Goal: Task Accomplishment & Management: Use online tool/utility

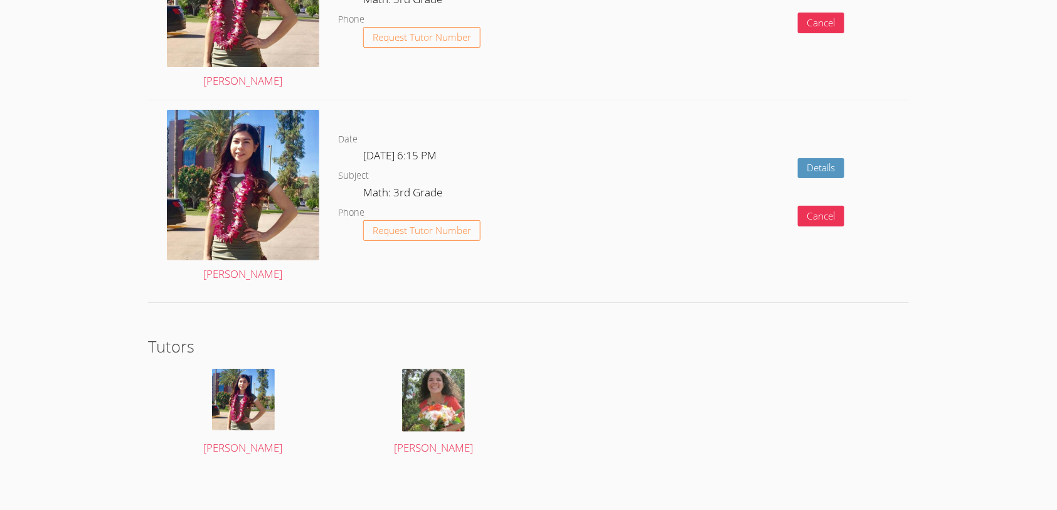
scroll to position [1766, 0]
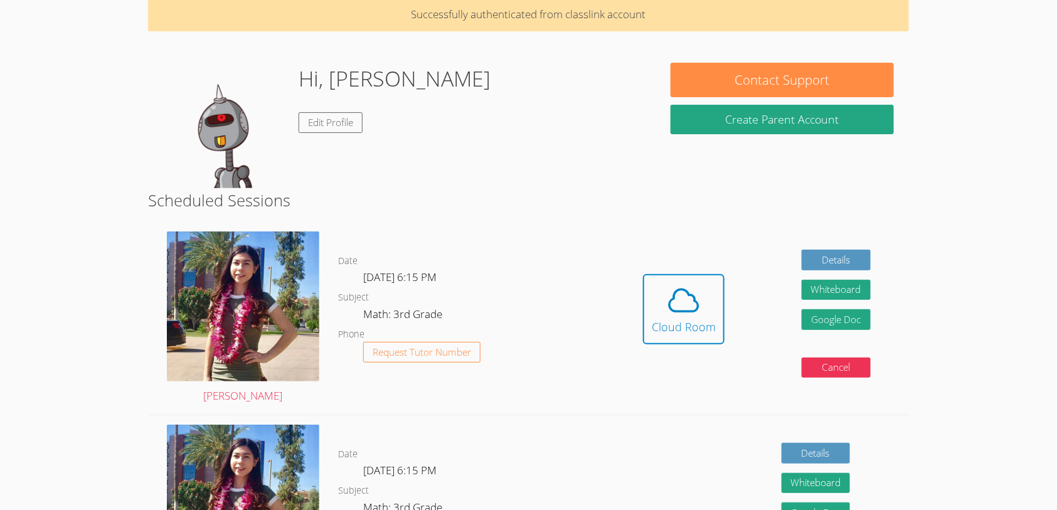
scroll to position [70, 0]
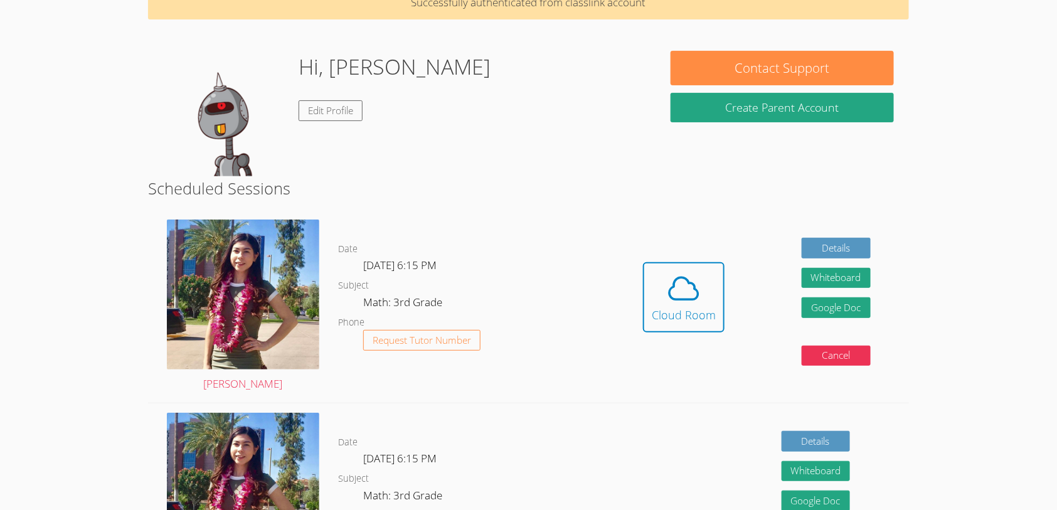
click at [619, 411] on div "Details Whiteboard Hidden Google Doc Cancel" at bounding box center [757, 499] width 304 height 193
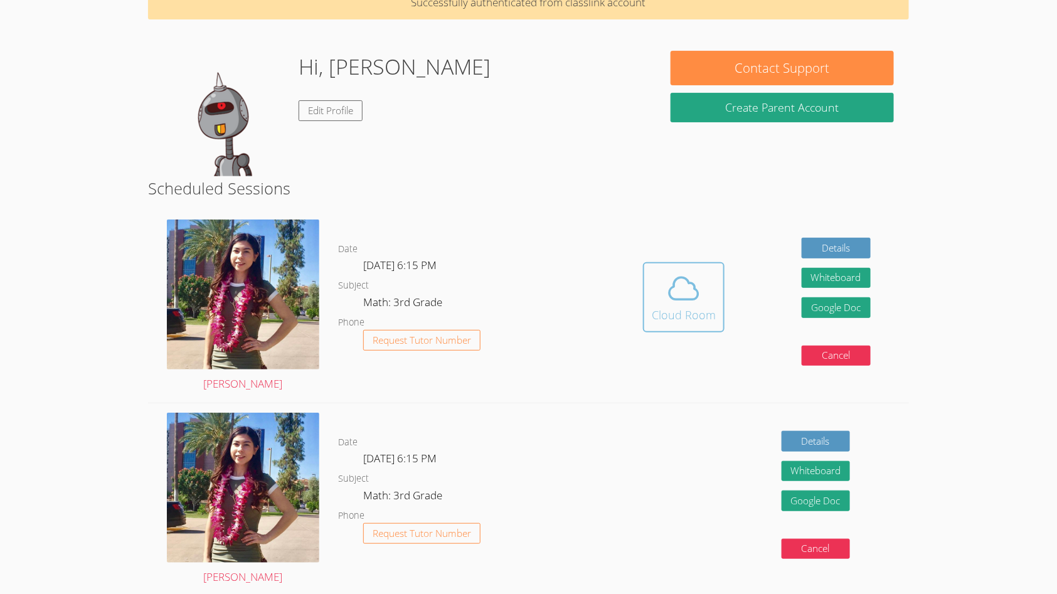
click at [678, 283] on icon at bounding box center [683, 288] width 35 height 35
click at [670, 285] on icon at bounding box center [683, 288] width 35 height 35
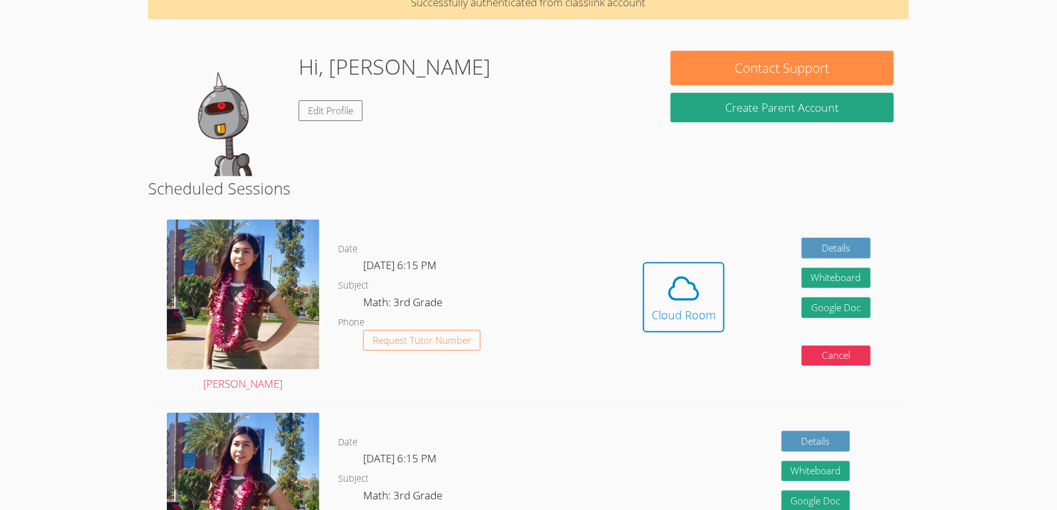
click at [840, 440] on body "Home Programs Sessions Tutors Messages Billing Logout Gianna Successfully authe…" at bounding box center [528, 185] width 1057 height 510
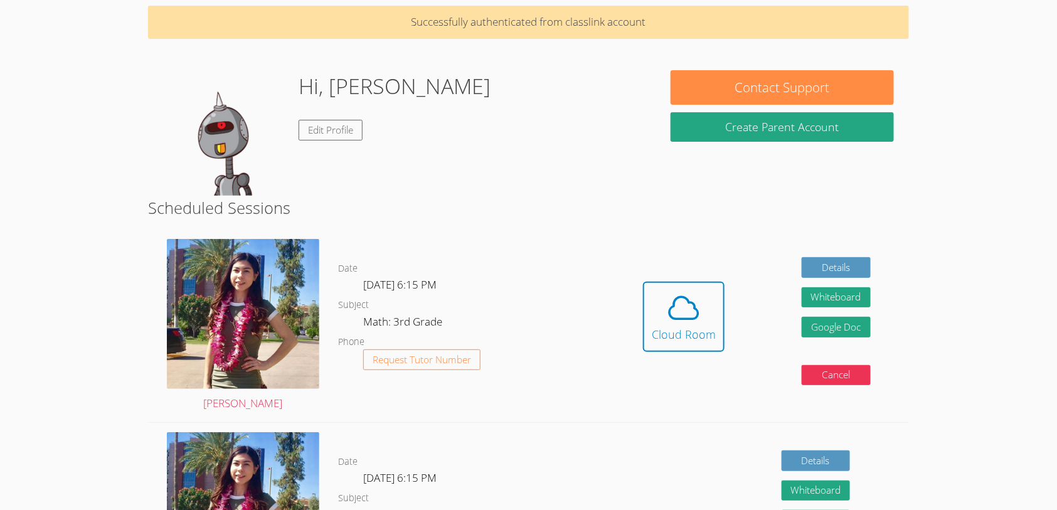
scroll to position [48, 0]
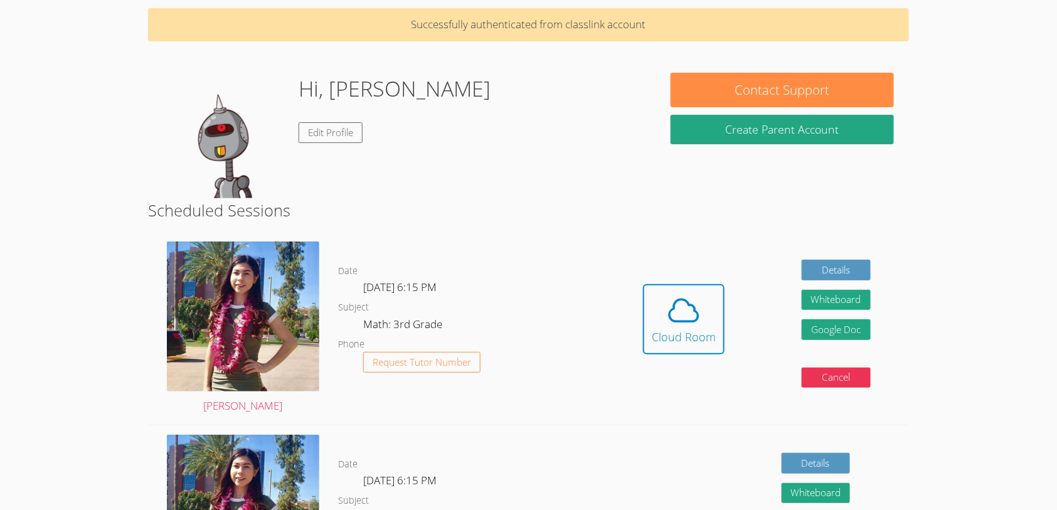
drag, startPoint x: 529, startPoint y: 134, endPoint x: 506, endPoint y: 136, distance: 22.7
click at [528, 135] on div "Hi, Gianna Edit Profile" at bounding box center [401, 135] width 477 height 125
click at [334, 128] on link "Edit Profile" at bounding box center [331, 132] width 64 height 21
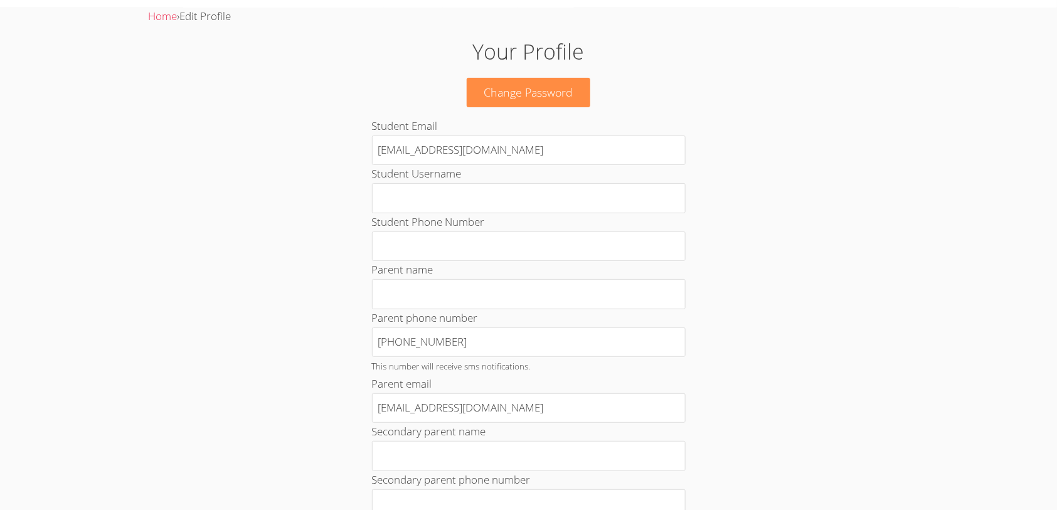
scroll to position [31, 0]
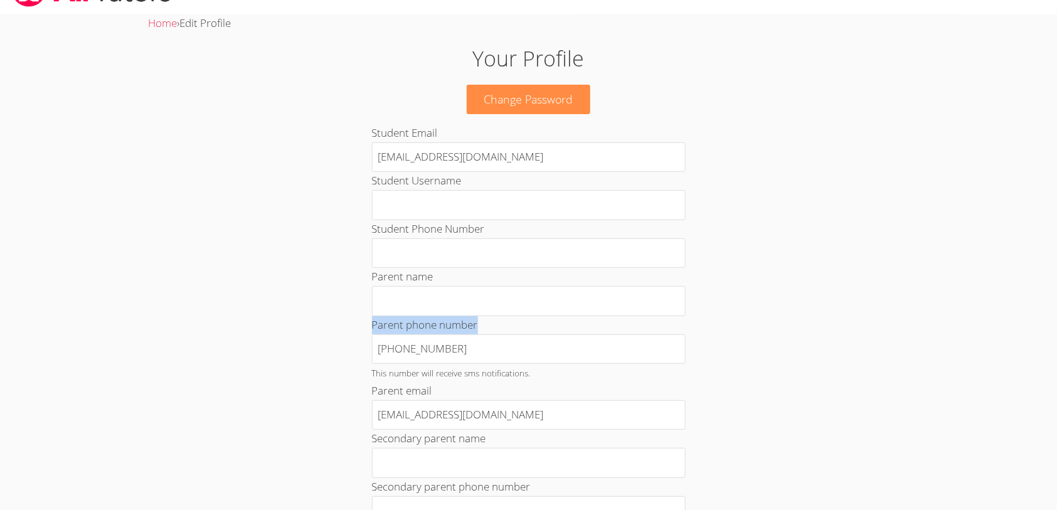
drag, startPoint x: 738, startPoint y: 329, endPoint x: 793, endPoint y: 245, distance: 100.9
click at [792, 243] on div "Your Profile Change Password Student Email Gianna_Ra31@lesdstudent.net Student …" at bounding box center [528, 503] width 571 height 921
click at [793, 245] on div "Your Profile Change Password Student Email Gianna_Ra31@lesdstudent.net Student …" at bounding box center [528, 503] width 571 height 921
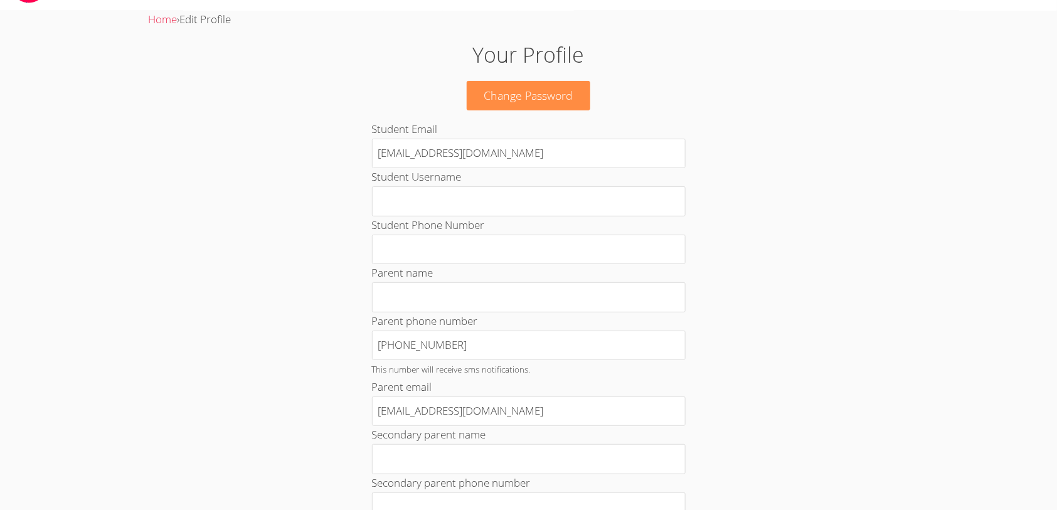
scroll to position [38, 0]
click at [161, 10] on link "Home" at bounding box center [162, 16] width 29 height 14
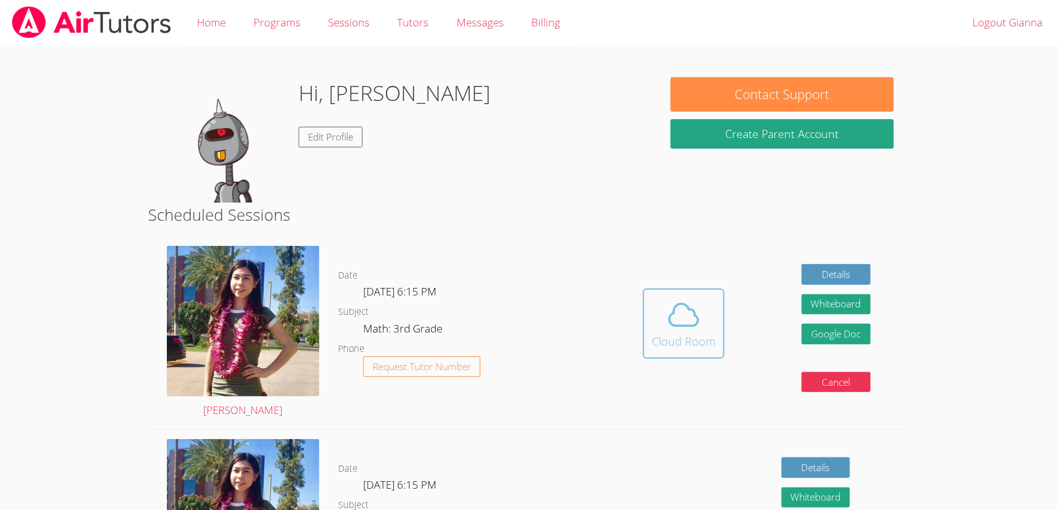
click at [691, 319] on icon at bounding box center [683, 314] width 35 height 35
click at [670, 332] on div "Cloud Room" at bounding box center [684, 341] width 64 height 18
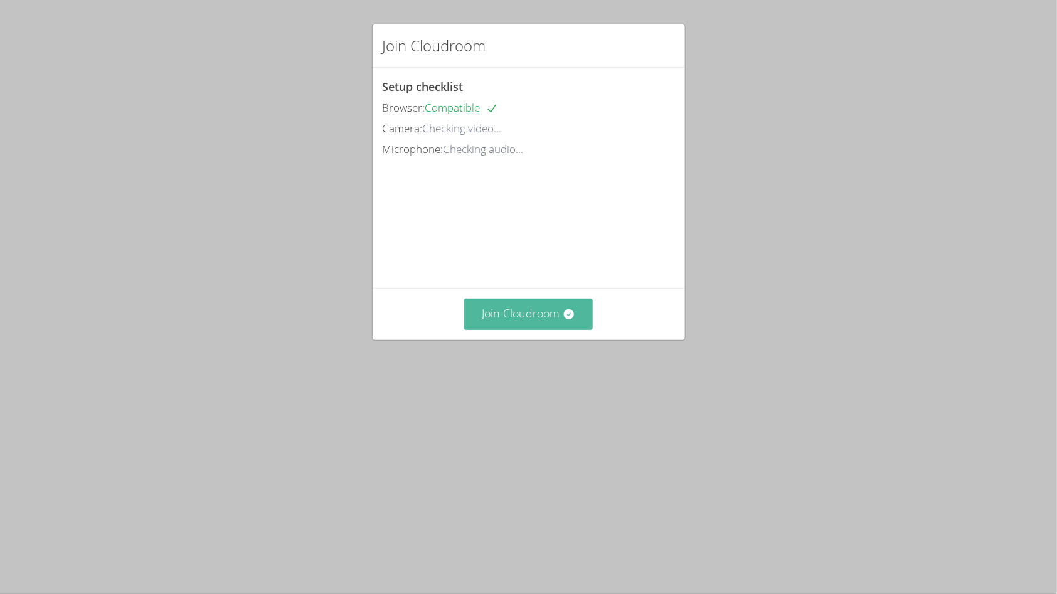
click at [556, 312] on button "Join Cloudroom" at bounding box center [528, 314] width 129 height 31
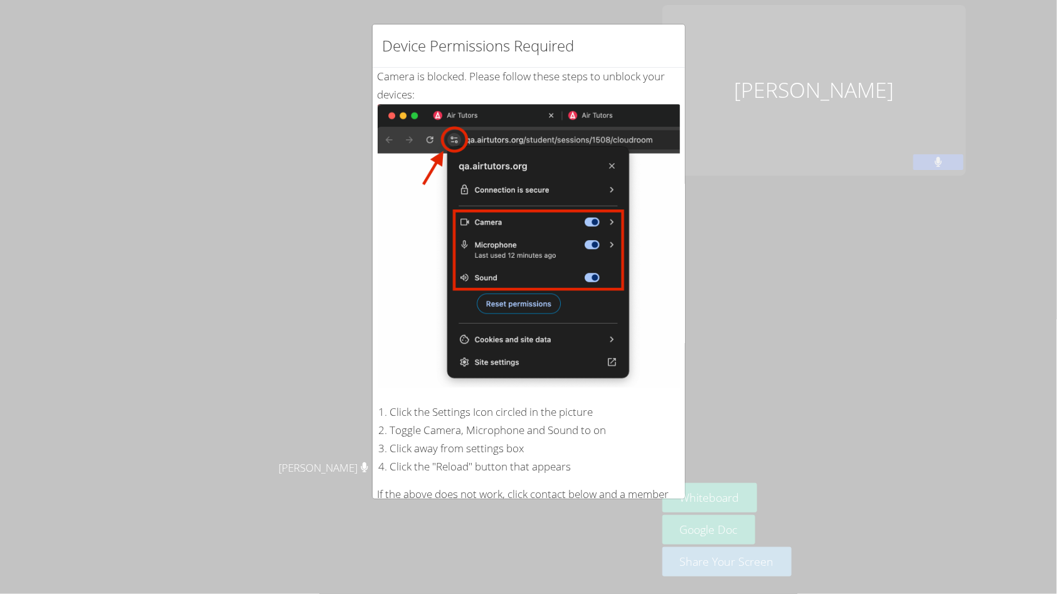
click at [396, 502] on div "Device Permissions Required Camera is blocked . Please follow these steps to un…" at bounding box center [528, 297] width 1057 height 594
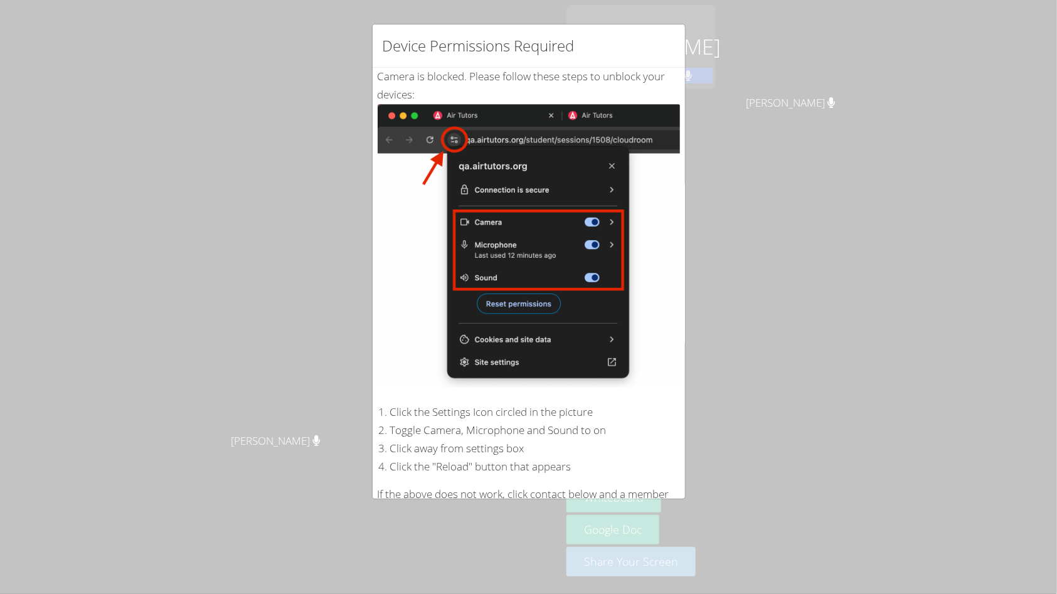
click at [558, 130] on img at bounding box center [529, 245] width 302 height 283
click at [561, 135] on img at bounding box center [529, 245] width 302 height 283
click at [694, 363] on div "Device Permissions Required Camera is blocked . Please follow these steps to un…" at bounding box center [528, 297] width 1057 height 594
click at [603, 339] on img at bounding box center [529, 245] width 302 height 283
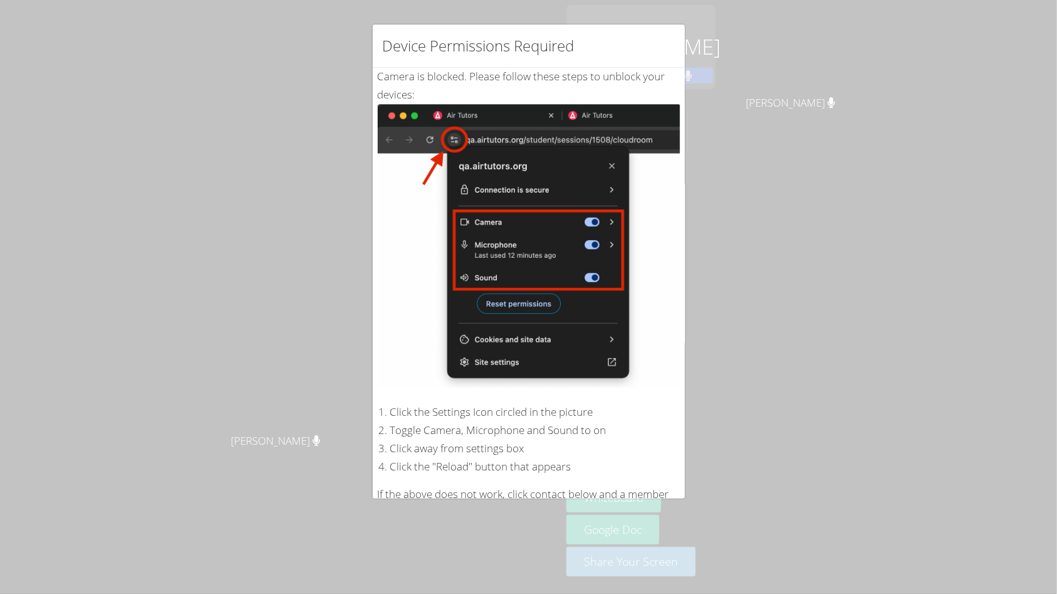
click at [603, 339] on img at bounding box center [529, 245] width 302 height 283
click at [524, 311] on img at bounding box center [529, 245] width 302 height 283
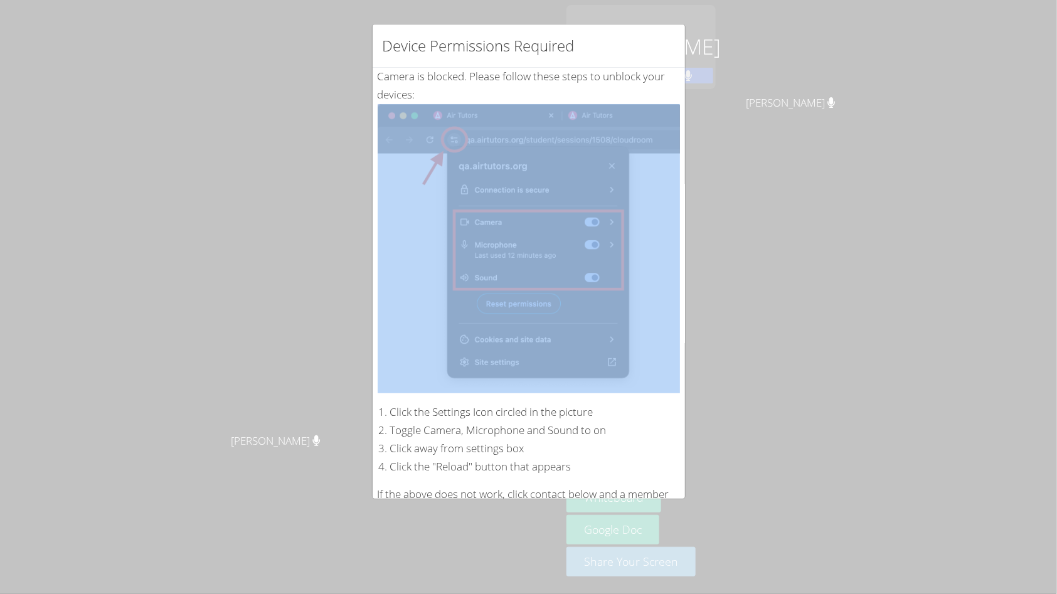
drag, startPoint x: 647, startPoint y: 330, endPoint x: 760, endPoint y: 327, distance: 112.9
click at [760, 332] on div "Device Permissions Required Camera is blocked . Please follow these steps to un…" at bounding box center [528, 297] width 1057 height 594
click at [743, 295] on div "Device Permissions Required Camera is blocked . Please follow these steps to un…" at bounding box center [528, 297] width 1057 height 594
click at [744, 297] on div "Device Permissions Required Camera is blocked . Please follow these steps to un…" at bounding box center [528, 297] width 1057 height 594
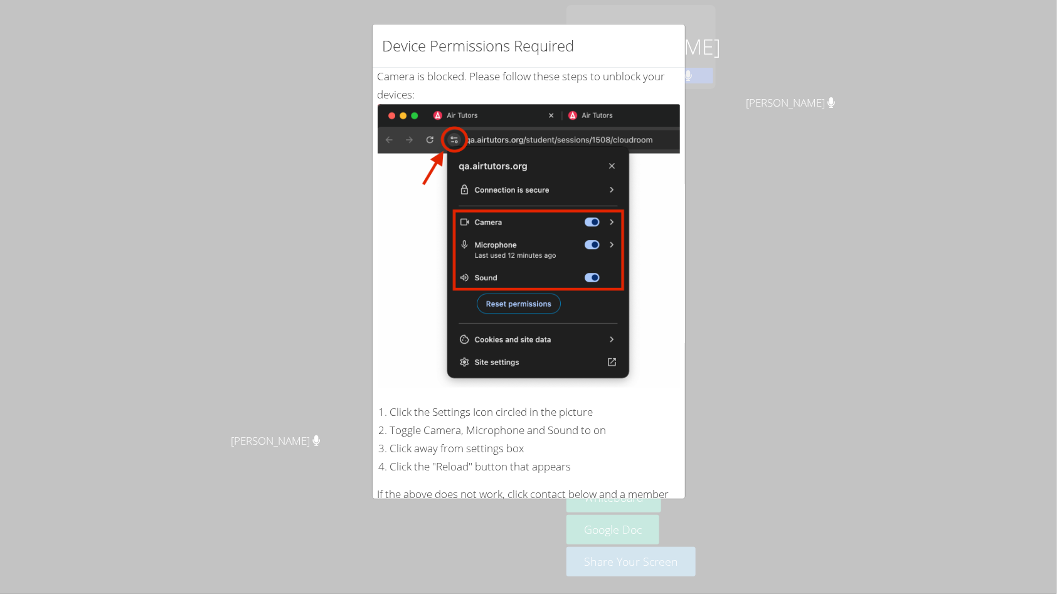
click at [760, 303] on div "Device Permissions Required Camera is blocked . Please follow these steps to un…" at bounding box center [528, 297] width 1057 height 594
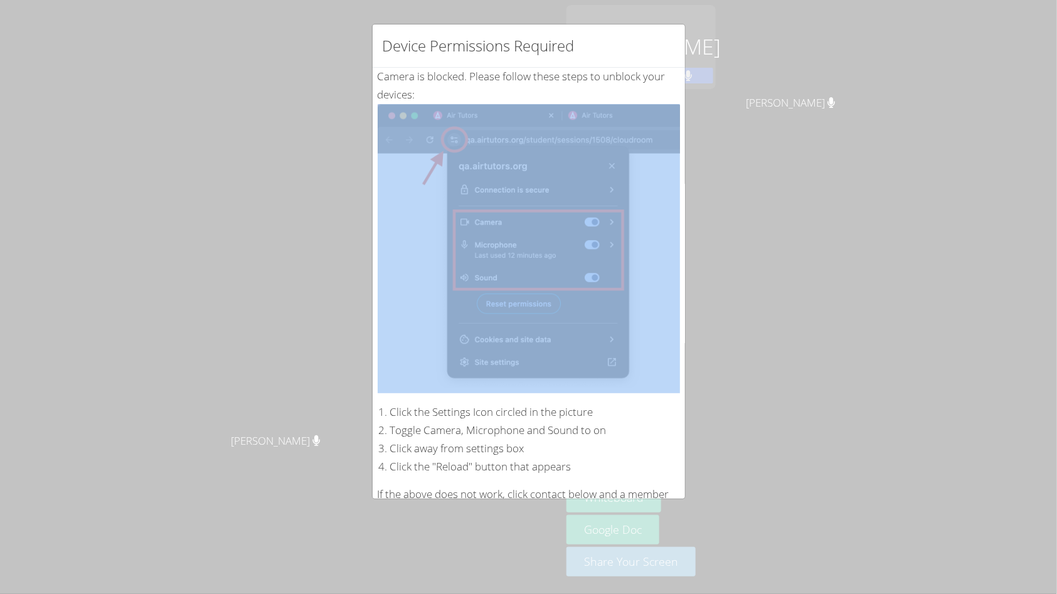
click at [760, 303] on div "Device Permissions Required Camera is blocked . Please follow these steps to un…" at bounding box center [528, 297] width 1057 height 594
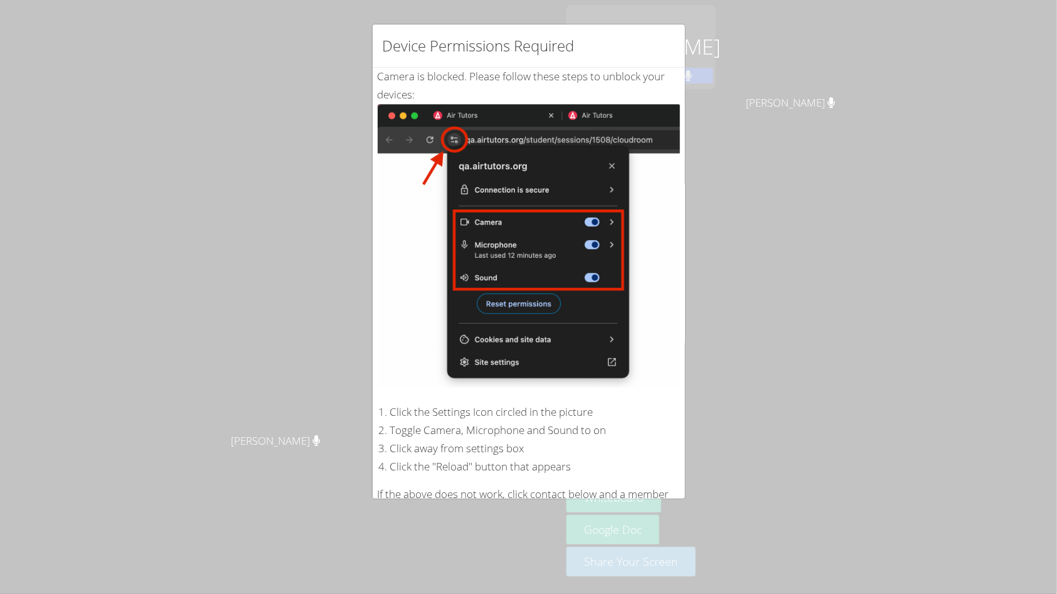
click at [581, 61] on div "Device Permissions Required" at bounding box center [529, 45] width 312 height 43
click at [509, 71] on div "Camera is blocked . Please follow these steps to unblock your devices: Click th…" at bounding box center [529, 304] width 302 height 472
click at [696, 178] on div "Device Permissions Required Camera is blocked . Please follow these steps to un…" at bounding box center [528, 297] width 1057 height 594
click at [719, 197] on div "Device Permissions Required Camera is blocked . Please follow these steps to un…" at bounding box center [528, 297] width 1057 height 594
click at [718, 197] on div "Device Permissions Required Camera is blocked . Please follow these steps to un…" at bounding box center [528, 297] width 1057 height 594
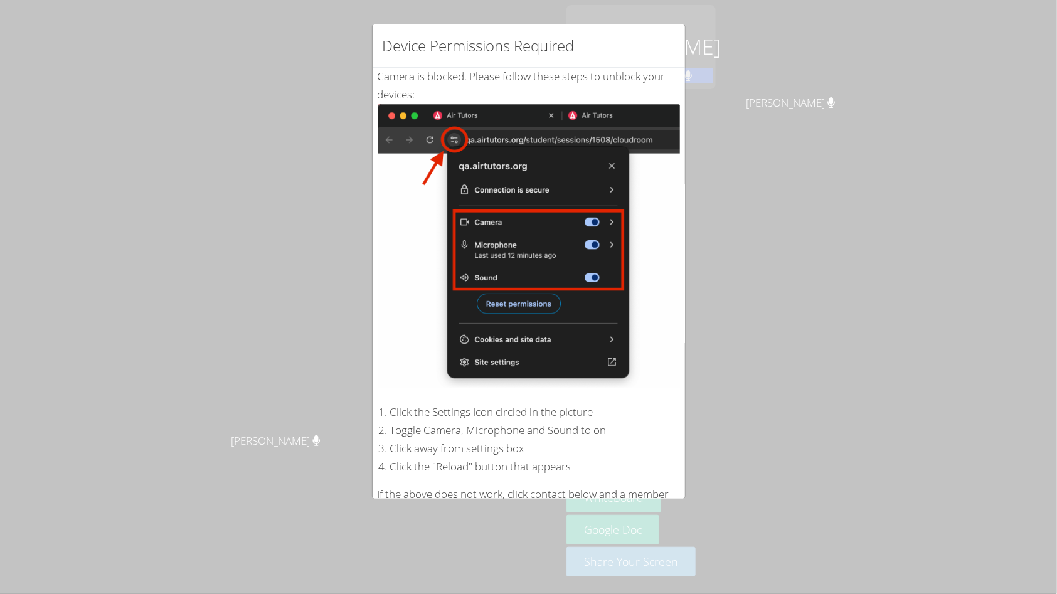
click at [792, 139] on div "Device Permissions Required Camera is blocked . Please follow these steps to un…" at bounding box center [528, 297] width 1057 height 594
click at [477, 77] on div "Camera is blocked . Please follow these steps to unblock your devices: Click th…" at bounding box center [529, 304] width 302 height 472
click at [827, 514] on div "Device Permissions Required Camera is blocked . Please follow these steps to un…" at bounding box center [528, 297] width 1057 height 594
click at [814, 499] on div "Device Permissions Required Camera is blocked . Please follow these steps to un…" at bounding box center [528, 297] width 1057 height 594
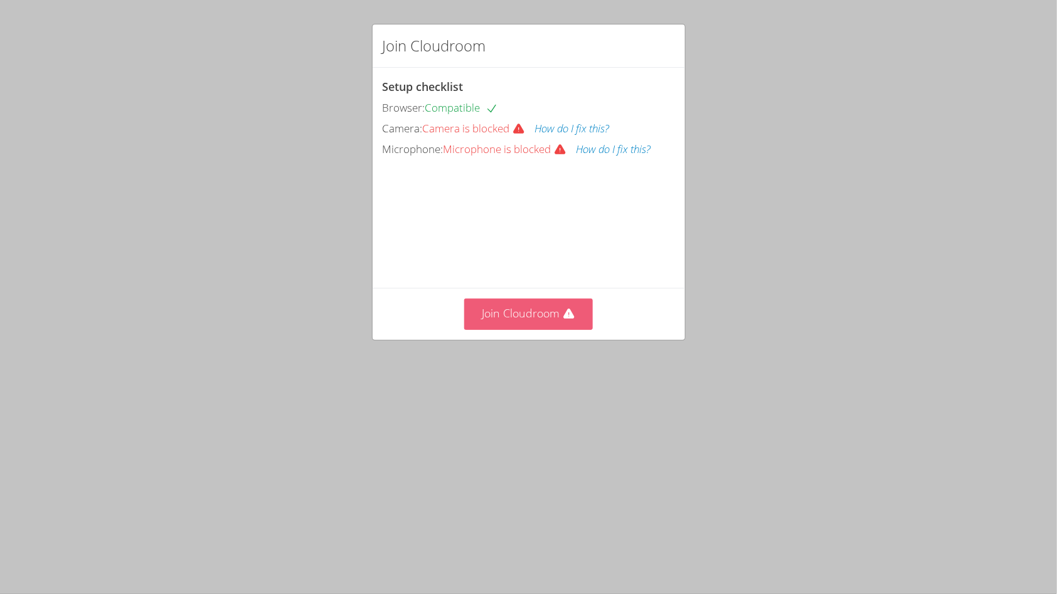
click at [521, 312] on button "Join Cloudroom" at bounding box center [528, 314] width 129 height 31
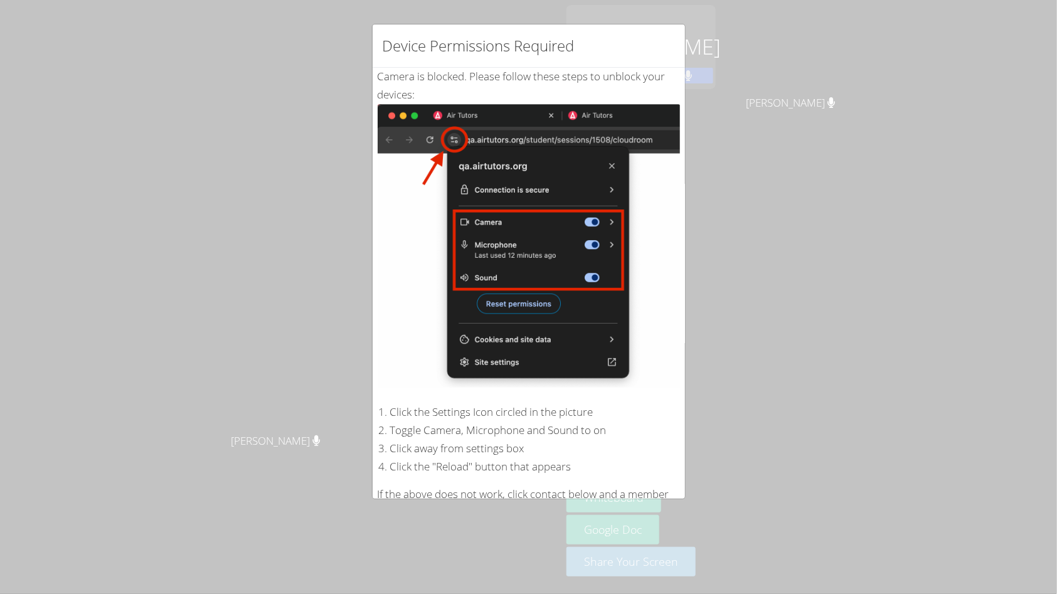
click at [484, 0] on div "Device Permissions Required Camera is blocked . Please follow these steps to un…" at bounding box center [528, 297] width 1057 height 594
click at [490, 0] on div "Device Permissions Required Camera is blocked . Please follow these steps to un…" at bounding box center [528, 297] width 1057 height 594
drag, startPoint x: 465, startPoint y: 79, endPoint x: 465, endPoint y: 73, distance: 6.3
click at [465, 73] on div "Camera is blocked . Please follow these steps to unblock your devices: Click th…" at bounding box center [529, 304] width 302 height 472
click at [451, 68] on div "Camera is blocked . Please follow these steps to unblock your devices: Click th…" at bounding box center [529, 304] width 302 height 472
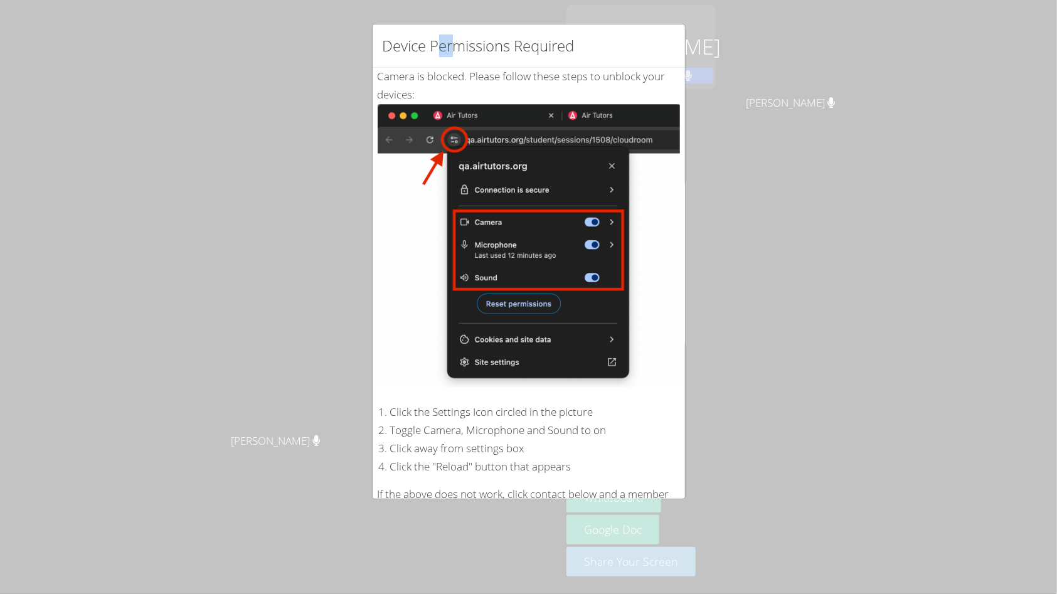
drag, startPoint x: 439, startPoint y: 0, endPoint x: 415, endPoint y: 0, distance: 23.8
click at [433, 0] on div "Device Permissions Required Camera is blocked . Please follow these steps to un…" at bounding box center [528, 297] width 1057 height 594
drag, startPoint x: 327, startPoint y: 55, endPoint x: 272, endPoint y: 0, distance: 77.2
click at [290, 4] on div "Device Permissions Required Camera is blocked . Please follow these steps to un…" at bounding box center [528, 297] width 1057 height 594
click at [272, 0] on div "Device Permissions Required Camera is blocked . Please follow these steps to un…" at bounding box center [528, 297] width 1057 height 594
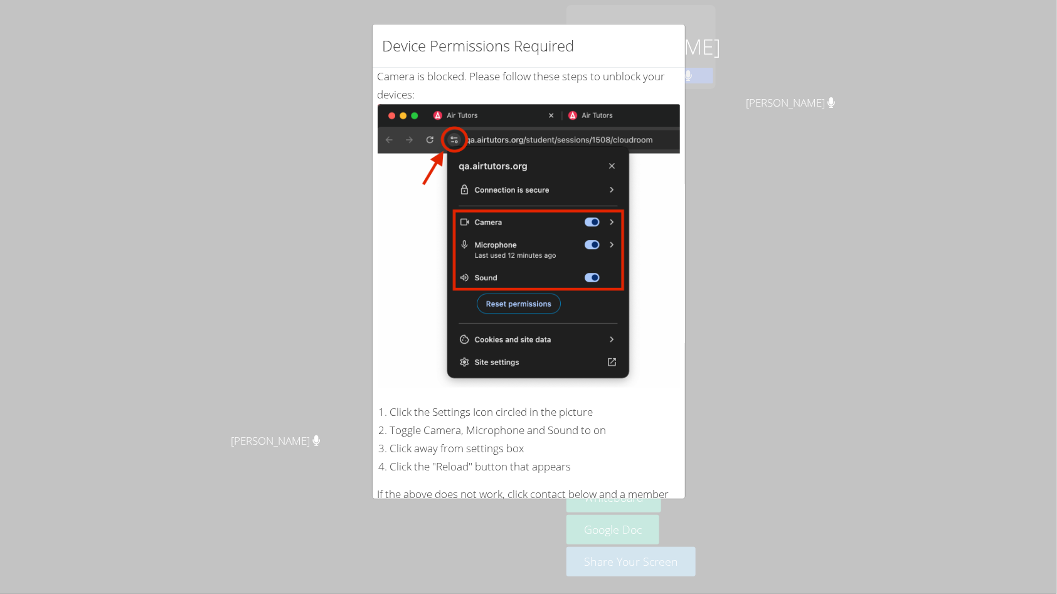
click at [312, 0] on div "Device Permissions Required Camera is blocked . Please follow these steps to un…" at bounding box center [528, 297] width 1057 height 594
click at [315, 0] on div "Device Permissions Required Camera is blocked . Please follow these steps to un…" at bounding box center [528, 297] width 1057 height 594
click at [336, 0] on div "Device Permissions Required Camera is blocked . Please follow these steps to un…" at bounding box center [528, 297] width 1057 height 594
click at [420, 17] on div "Device Permissions Required Camera is blocked . Please follow these steps to un…" at bounding box center [528, 297] width 1057 height 594
drag, startPoint x: 322, startPoint y: 0, endPoint x: 330, endPoint y: 0, distance: 7.5
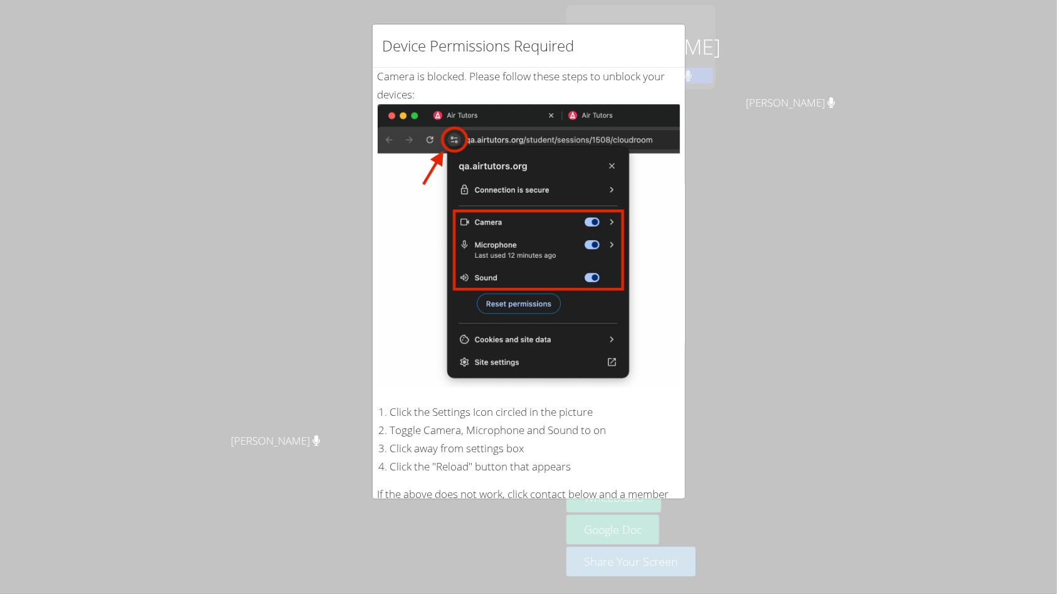
click at [326, 8] on div "Device Permissions Required Camera is blocked . Please follow these steps to un…" at bounding box center [528, 297] width 1057 height 594
drag, startPoint x: 330, startPoint y: 0, endPoint x: 362, endPoint y: 10, distance: 33.5
click at [352, 102] on div "Device Permissions Required Camera is blocked . Please follow these steps to un…" at bounding box center [528, 297] width 1057 height 594
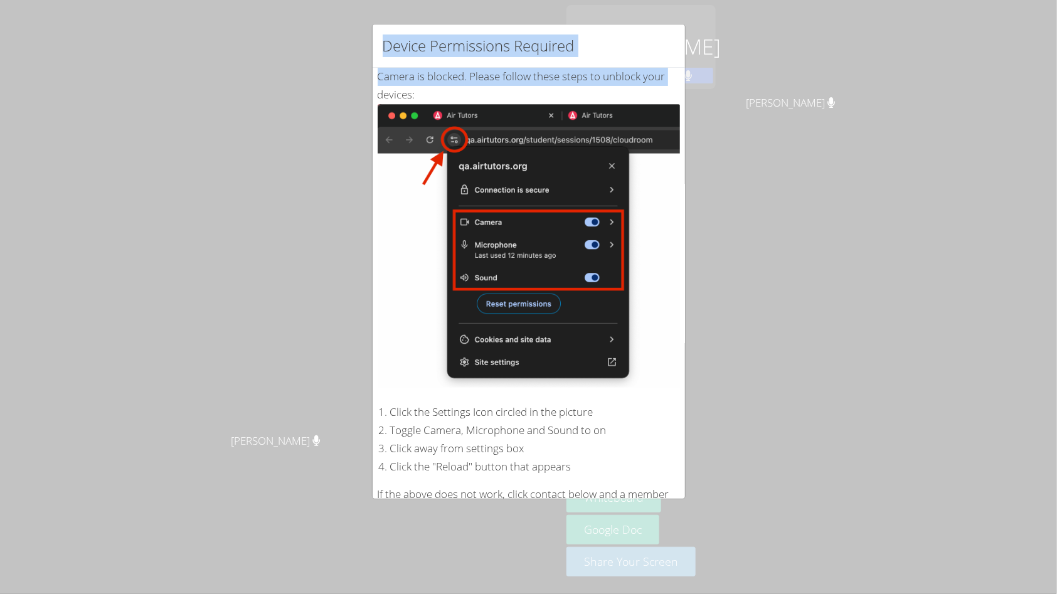
click at [356, 0] on div "Device Permissions Required Camera is blocked . Please follow these steps to un…" at bounding box center [528, 297] width 1057 height 594
click at [349, 0] on div "Device Permissions Required Camera is blocked . Please follow these steps to un…" at bounding box center [528, 297] width 1057 height 594
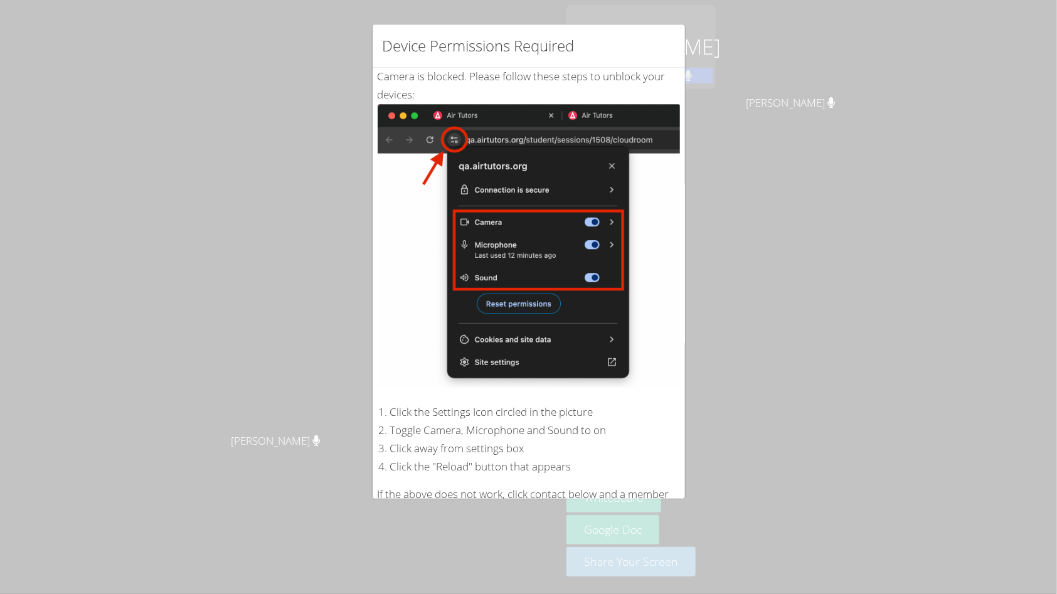
click at [361, 140] on div "Device Permissions Required Camera is blocked . Please follow these steps to un…" at bounding box center [528, 297] width 1057 height 594
drag, startPoint x: 352, startPoint y: 109, endPoint x: 354, endPoint y: 127, distance: 18.4
click at [354, 127] on div "Device Permissions Required Camera is blocked . Please follow these steps to un…" at bounding box center [528, 297] width 1057 height 594
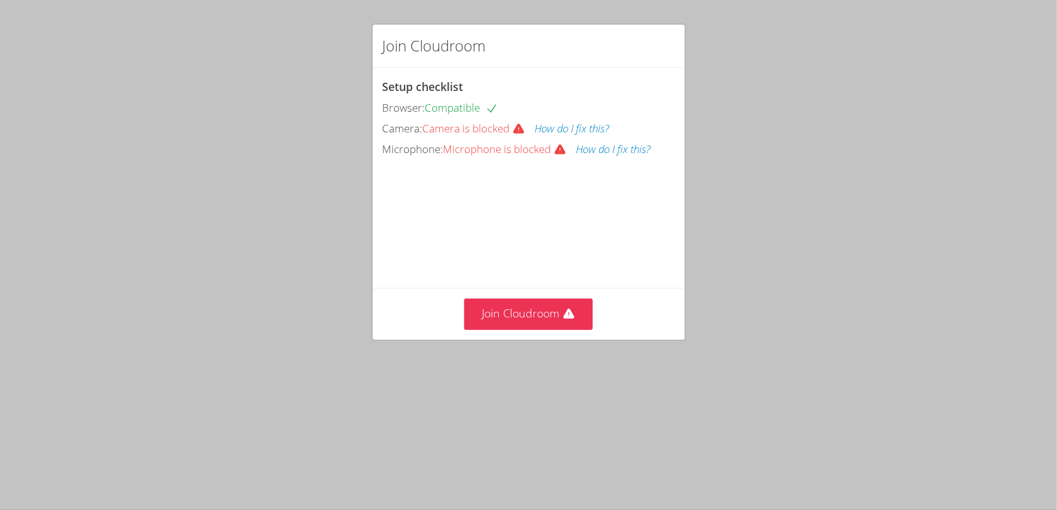
click at [576, 124] on button "How do I fix this?" at bounding box center [572, 129] width 75 height 18
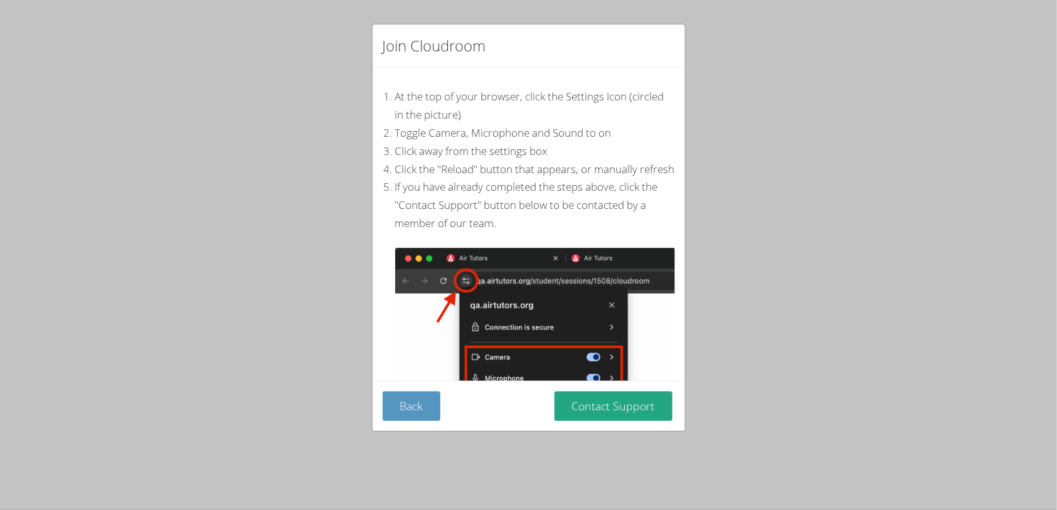
click at [738, 432] on div "Join Cloudroom At the top of your browser, click the Settings Icon (circled in …" at bounding box center [528, 255] width 1057 height 510
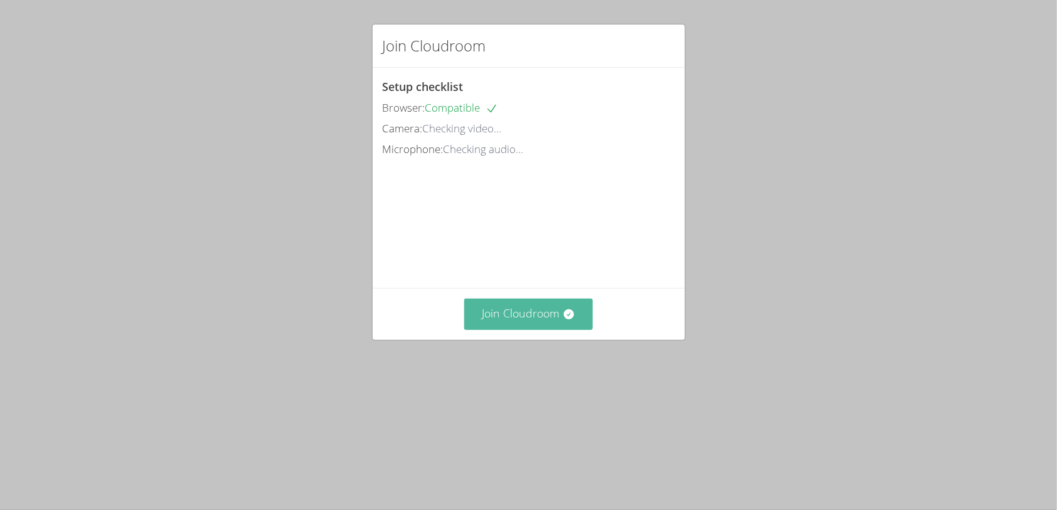
click at [522, 314] on button "Join Cloudroom" at bounding box center [528, 314] width 129 height 31
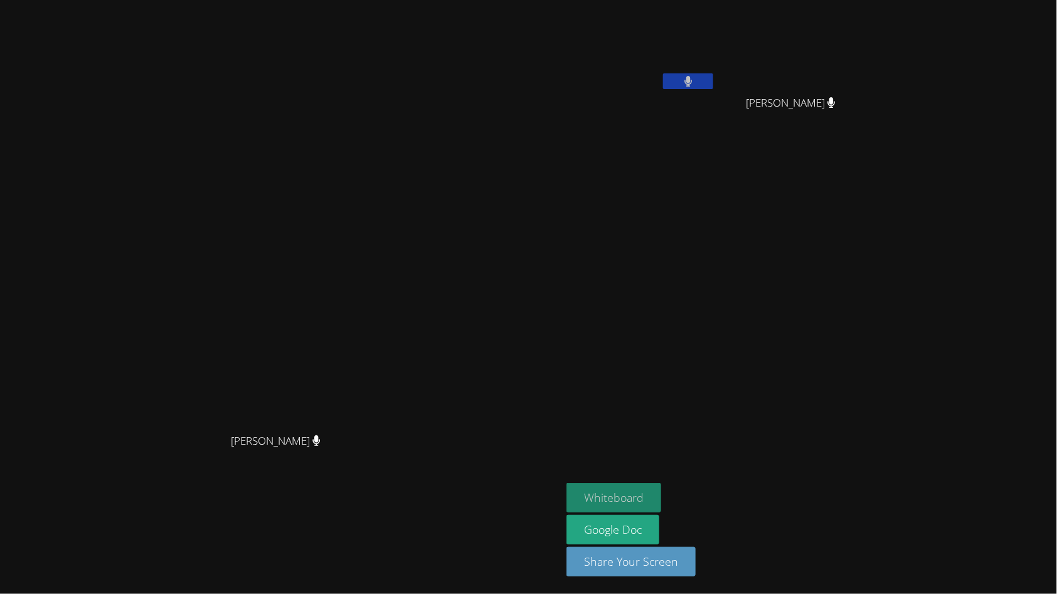
click at [661, 494] on button "Whiteboard" at bounding box center [613, 497] width 95 height 29
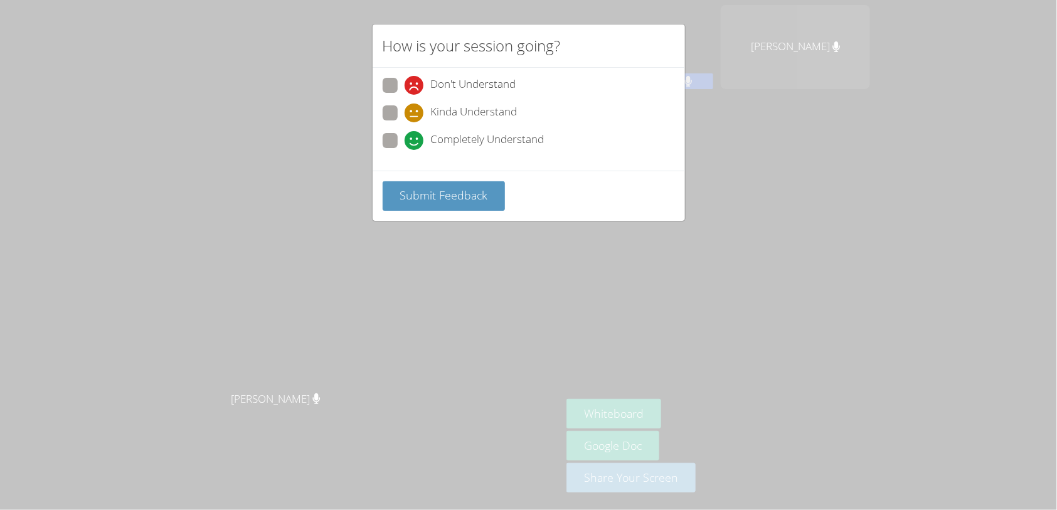
click at [481, 139] on span "Completely Understand" at bounding box center [488, 140] width 114 height 19
click at [415, 139] on input "Completely Understand" at bounding box center [410, 138] width 11 height 11
radio input "true"
click at [456, 207] on button "Submit Feedback" at bounding box center [444, 195] width 123 height 29
